Goal: Transaction & Acquisition: Purchase product/service

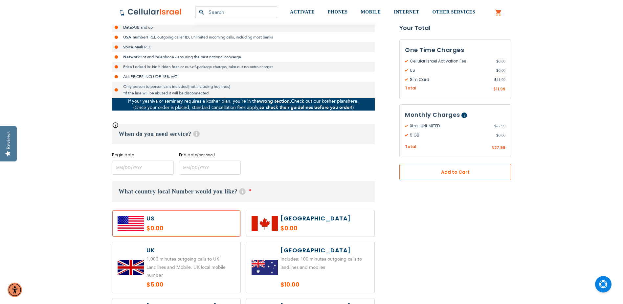
scroll to position [197, 0]
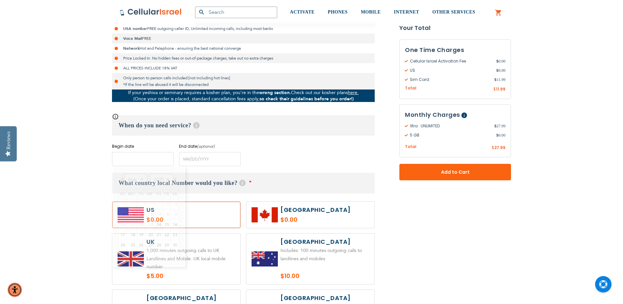
click at [137, 163] on input "name" at bounding box center [143, 159] width 62 height 14
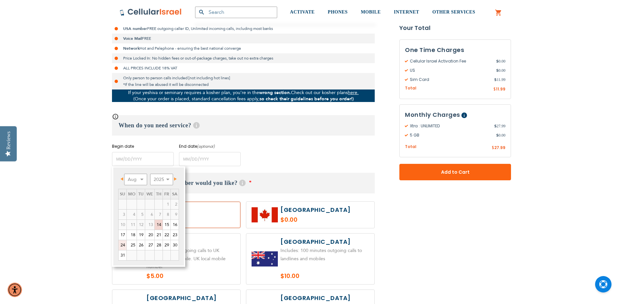
click at [122, 245] on link "24" at bounding box center [123, 245] width 8 height 10
type input "[DATE]"
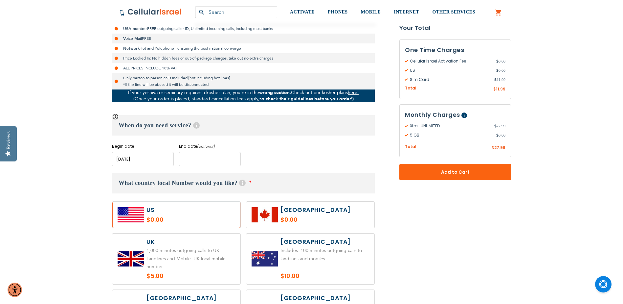
click at [206, 162] on input "name" at bounding box center [210, 159] width 62 height 14
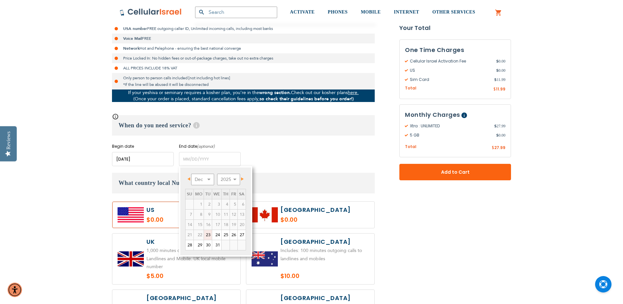
click at [327, 162] on div "Begin date Please enter Start Date End date (optional) Please enter End Date Lo…" at bounding box center [243, 154] width 263 height 23
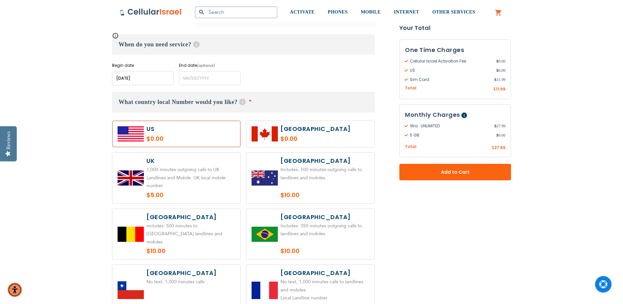
scroll to position [296, 0]
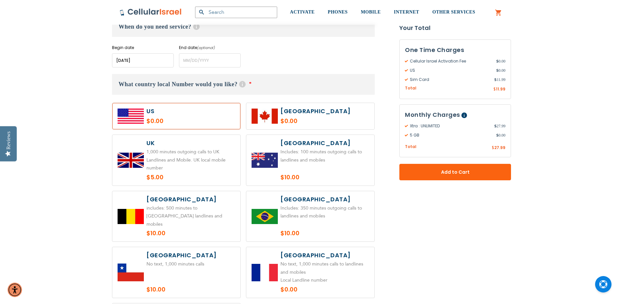
click at [180, 129] on label at bounding box center [176, 116] width 128 height 26
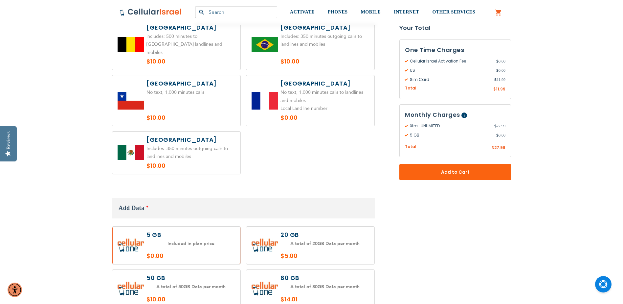
scroll to position [558, 0]
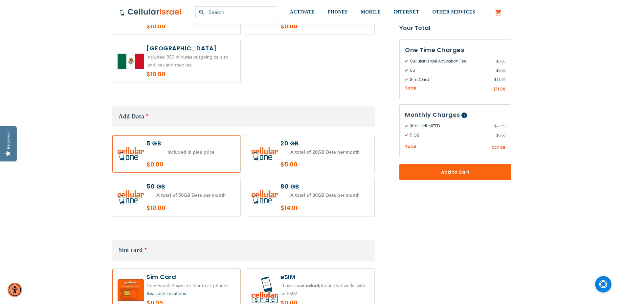
click at [203, 151] on label at bounding box center [176, 154] width 128 height 38
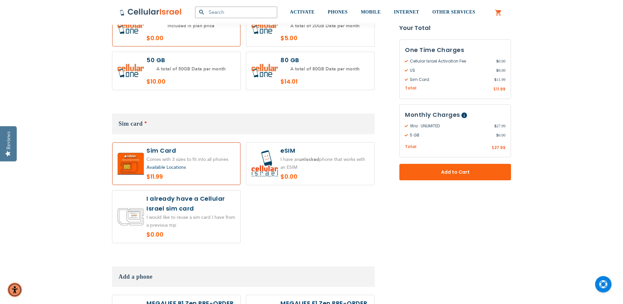
scroll to position [690, 0]
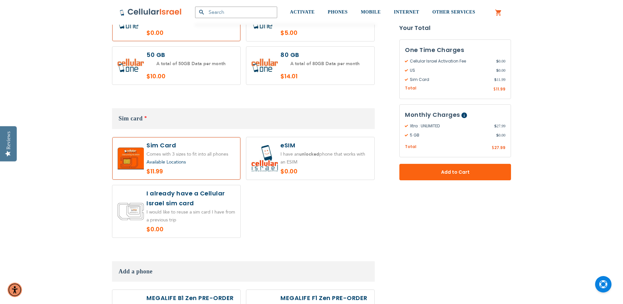
click at [205, 158] on div "Available Locations" at bounding box center [190, 162] width 89 height 8
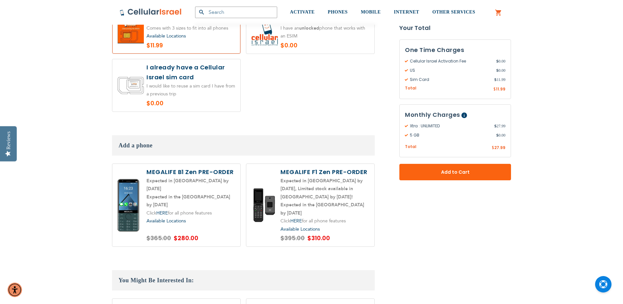
scroll to position [821, 0]
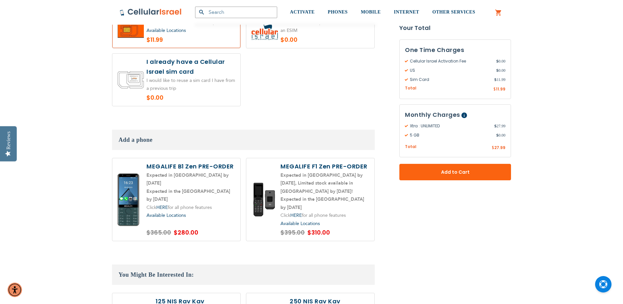
click at [204, 206] on label at bounding box center [176, 199] width 128 height 83
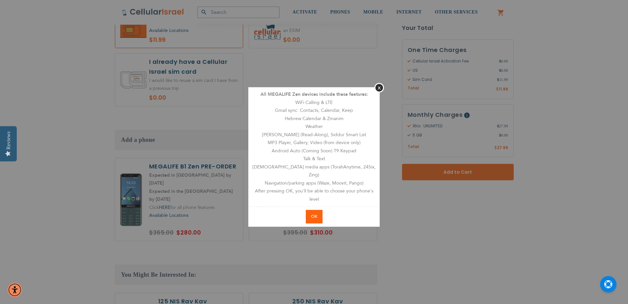
click at [313, 213] on span "OK" at bounding box center [314, 216] width 6 height 6
radio input "true"
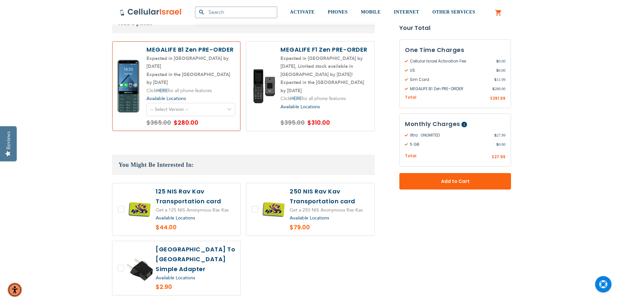
scroll to position [953, 0]
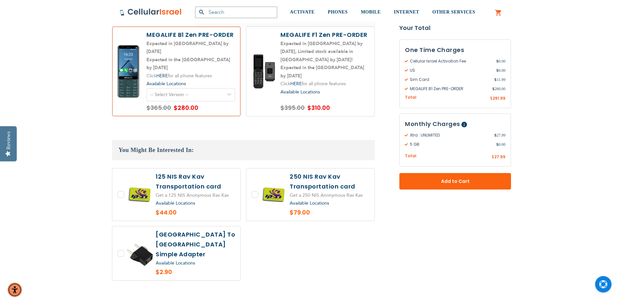
click at [208, 88] on select "-- Select Version -- Level 1. Filtered Email only Level 2. Email + Banking Leve…" at bounding box center [190, 94] width 89 height 13
select select "5644"
click at [146, 88] on select "-- Select Version -- Level 1. Filtered Email only Level 2. Email + Banking Leve…" at bounding box center [190, 94] width 89 height 13
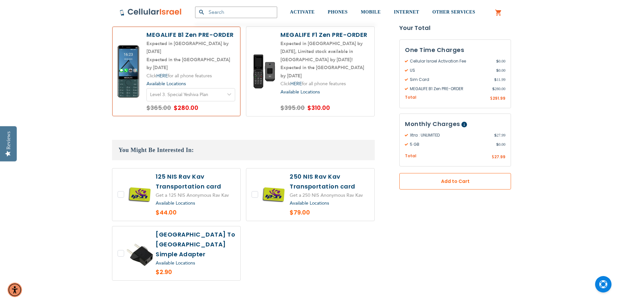
click at [446, 185] on button "Add to Cart" at bounding box center [455, 181] width 112 height 16
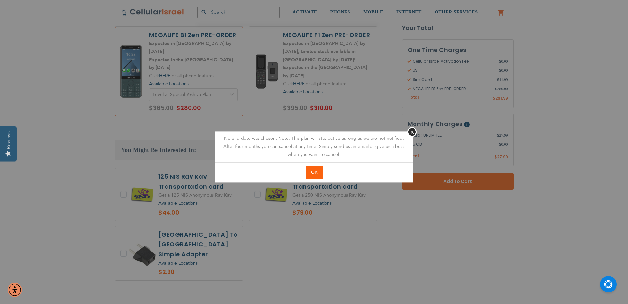
click at [312, 172] on span "OK" at bounding box center [314, 172] width 6 height 6
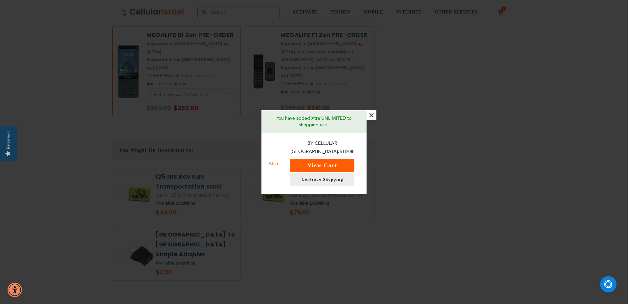
click at [309, 160] on button "View Cart" at bounding box center [322, 165] width 64 height 13
